Goal: Communication & Community: Answer question/provide support

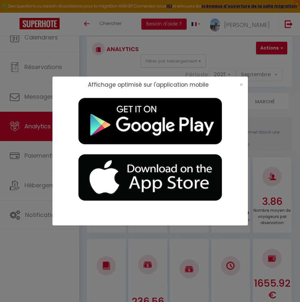
select select "2025"
select select "9"
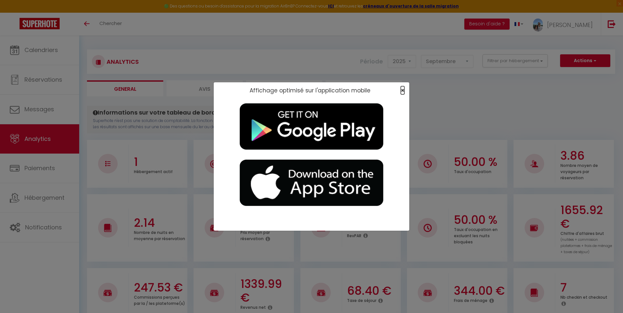
drag, startPoint x: 403, startPoint y: 88, endPoint x: 407, endPoint y: 90, distance: 4.5
click at [300, 88] on span "×" at bounding box center [403, 90] width 4 height 8
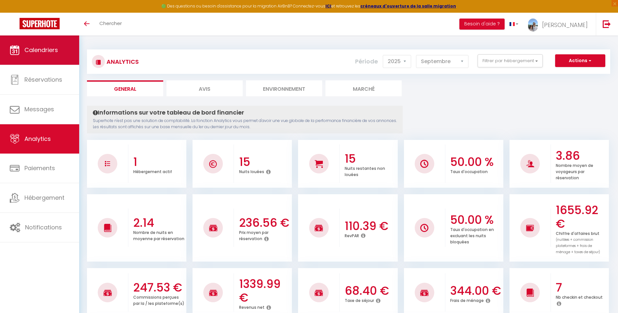
click at [41, 54] on span "Calendriers" at bounding box center [41, 50] width 34 height 8
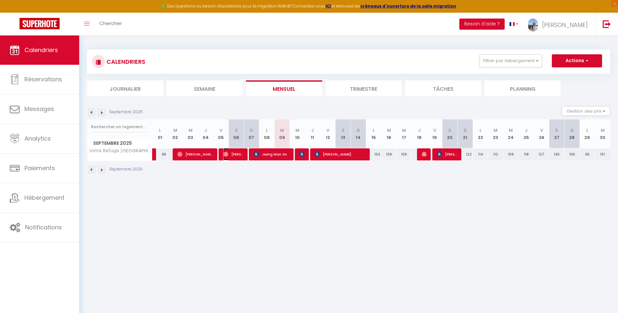
click at [239, 154] on span "[PERSON_NAME]" at bounding box center [233, 154] width 21 height 12
select select "OK"
select select "0"
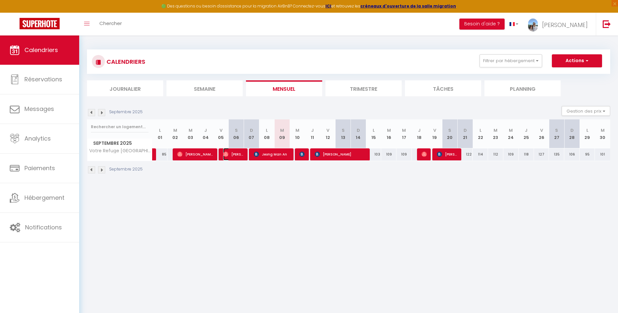
select select "1"
select select
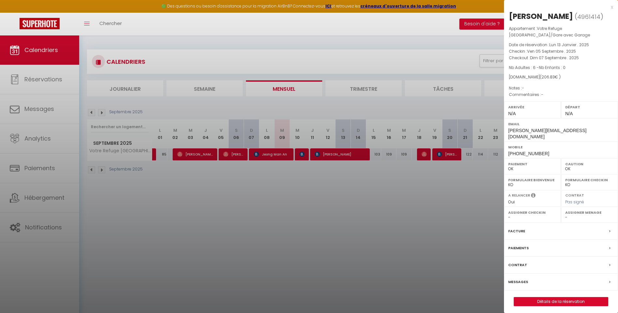
click at [300, 286] on label "Messages" at bounding box center [518, 282] width 20 height 7
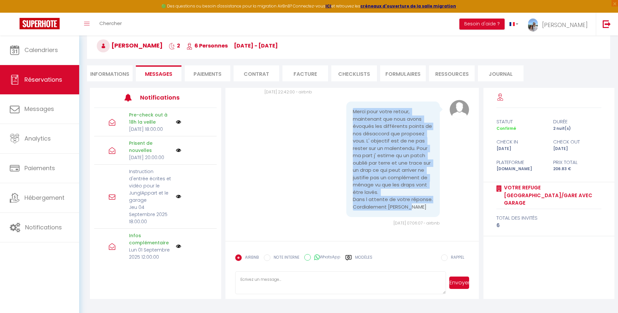
scroll to position [5824, 0]
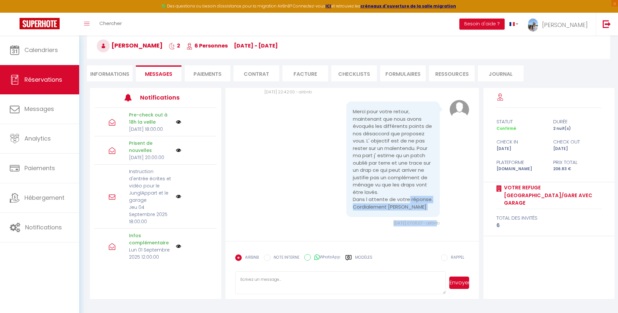
drag, startPoint x: 351, startPoint y: 144, endPoint x: 405, endPoint y: 196, distance: 74.9
click at [300, 196] on pre "Merci pour votre retour, maintenant que nous avons évoqués les différents point…" at bounding box center [393, 159] width 81 height 103
drag, startPoint x: 405, startPoint y: 196, endPoint x: 412, endPoint y: 206, distance: 12.6
click at [300, 206] on pre "Merci pour votre retour, maintenant que nous avons évoqués les différents point…" at bounding box center [393, 159] width 81 height 103
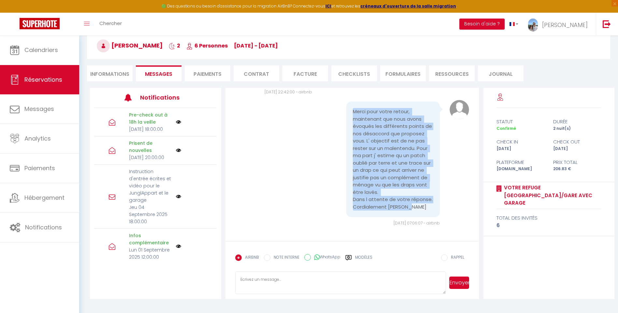
drag, startPoint x: 406, startPoint y: 206, endPoint x: 350, endPoint y: 111, distance: 109.6
click at [300, 111] on pre "Merci pour votre retour, maintenant que nous avons évoqués les différents point…" at bounding box center [393, 159] width 81 height 103
copy pre "Merci pour votre retour, maintenant que nous avons évoqués les différents point…"
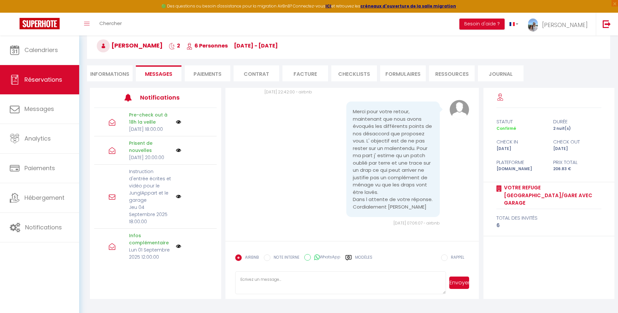
click at [260, 276] on textarea at bounding box center [340, 283] width 211 height 23
drag, startPoint x: 443, startPoint y: 294, endPoint x: 447, endPoint y: 309, distance: 15.9
click at [300, 281] on html "🟢 Des questions ou besoin d'assistance pour la migration AirBnB? Connectez-vous…" at bounding box center [309, 123] width 618 height 313
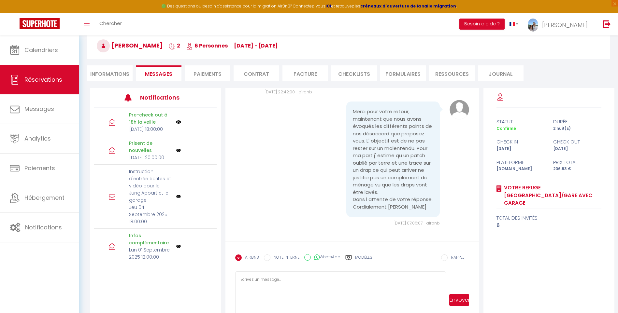
drag, startPoint x: 444, startPoint y: 293, endPoint x: 443, endPoint y: 327, distance: 34.5
click at [300, 281] on html "🟢 Des questions ou besoin d'assistance pour la migration AirBnB? Connectez-vous…" at bounding box center [309, 123] width 618 height 313
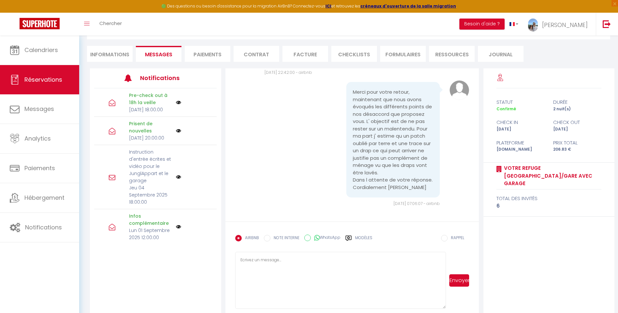
scroll to position [61, 0]
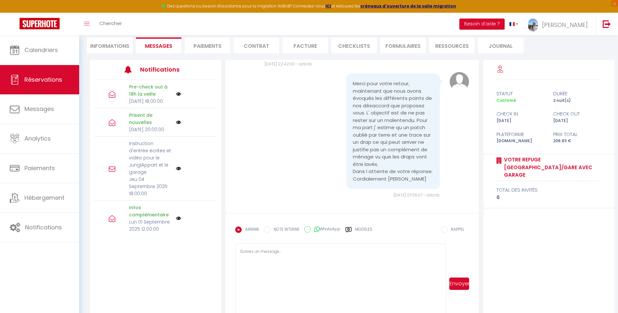
drag, startPoint x: 444, startPoint y: 299, endPoint x: 443, endPoint y: 322, distance: 23.5
click at [300, 253] on html "🟢 Des questions ou besoin d'assistance pour la migration AirBnB? Connectez-vous…" at bounding box center [309, 95] width 618 height 313
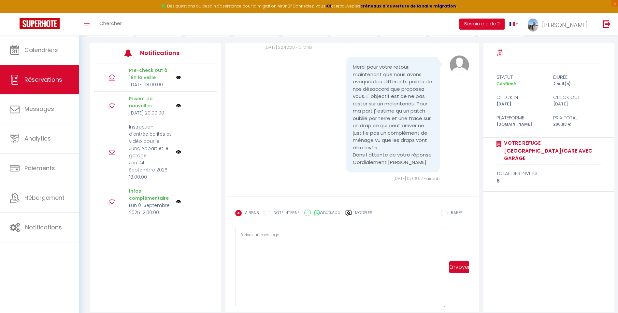
scroll to position [84, 0]
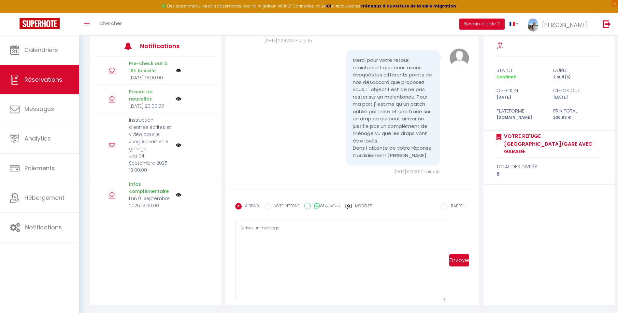
paste textarea "Bonjour [PERSON_NAME], Merci pour votre message et pour votre volonté de clarif…"
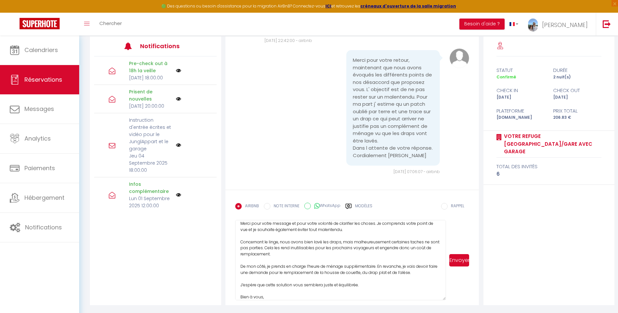
scroll to position [23, 0]
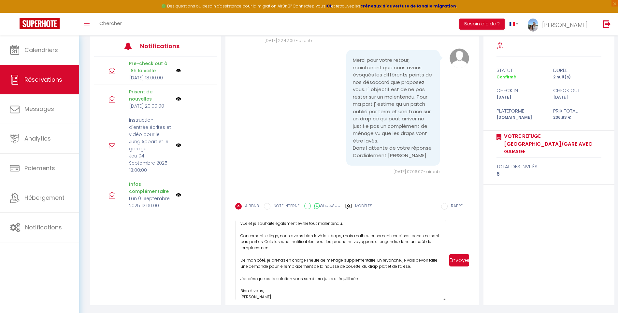
type textarea "Bonjour [PERSON_NAME], Merci pour votre message et pour votre volonté de clarif…"
click at [300, 258] on button "Envoyer" at bounding box center [459, 260] width 20 height 12
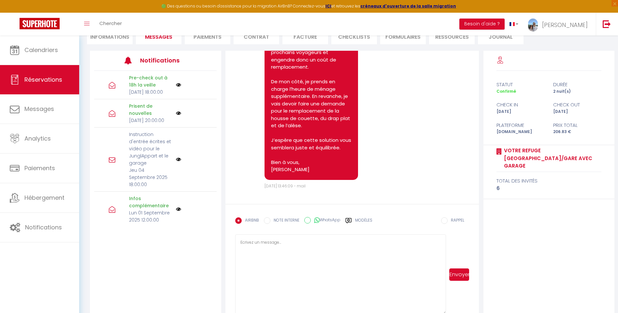
scroll to position [6080, 0]
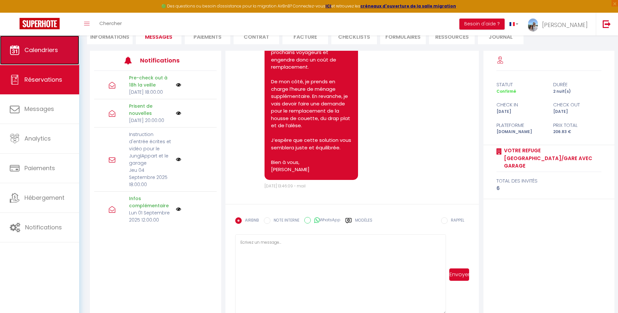
click at [55, 47] on span "Calendriers" at bounding box center [41, 50] width 34 height 8
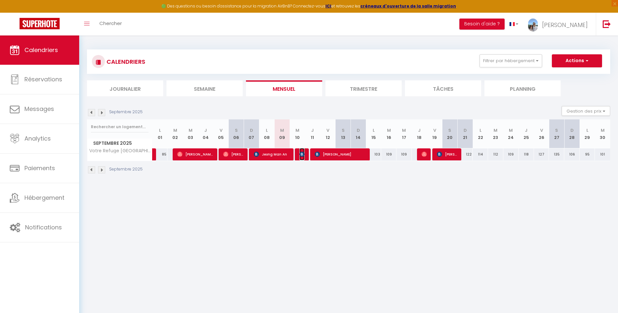
click at [300, 155] on img at bounding box center [301, 154] width 5 height 5
select select "OK"
select select "KO"
select select "0"
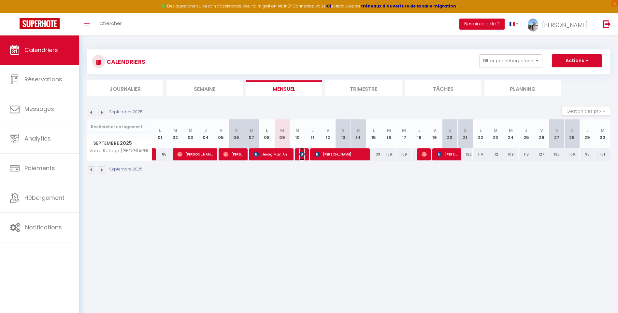
select select "1"
select select
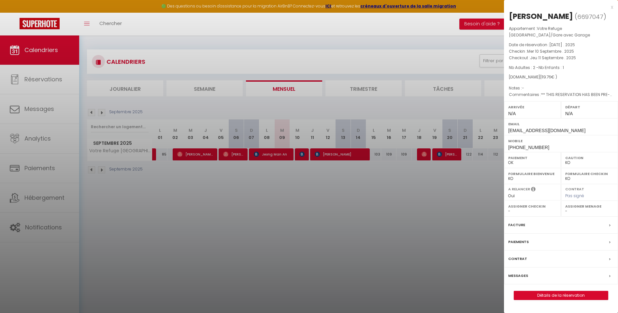
click at [300, 275] on label "Messages" at bounding box center [518, 276] width 20 height 7
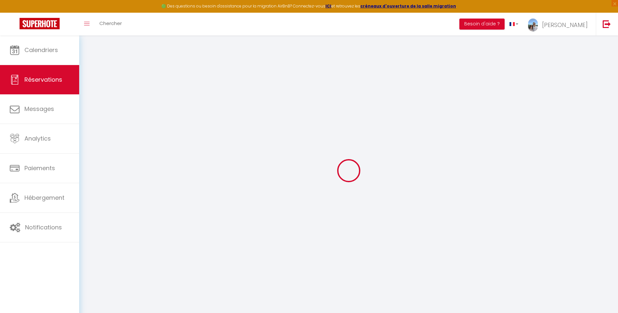
select select
checkbox input "false"
select select
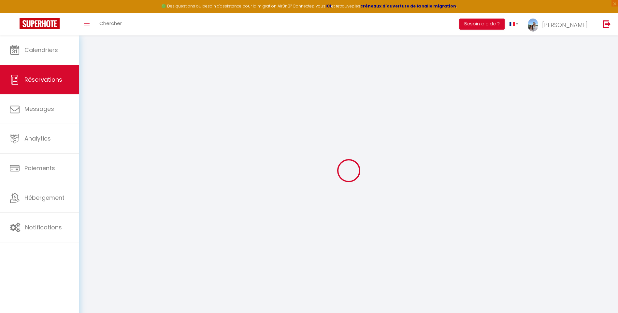
checkbox input "false"
type textarea "** THIS RESERVATION HAS BEEN PRE-PAID ** BOOKING NOTE : Payment charge is EUR 1…"
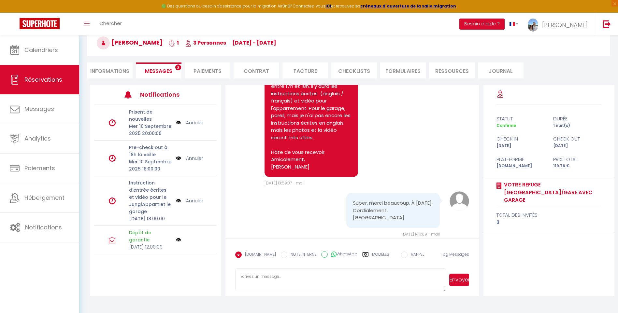
scroll to position [2931, 0]
